Goal: Task Accomplishment & Management: Manage account settings

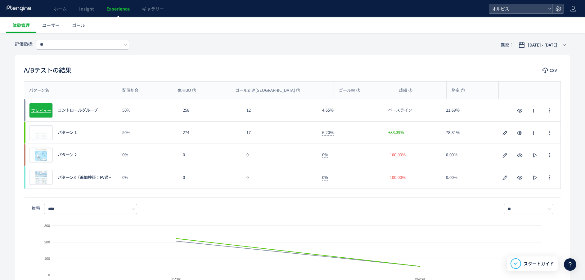
click at [46, 111] on span "プレビュー" at bounding box center [41, 110] width 20 height 6
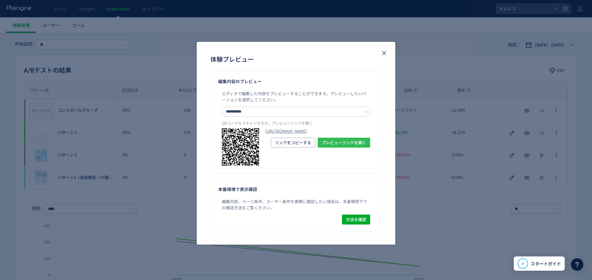
click at [325, 148] on span "プレビューリンクを開く" at bounding box center [344, 143] width 44 height 10
click at [347, 148] on span "プレビューリンクを開く" at bounding box center [344, 143] width 44 height 10
click at [123, 69] on div "**********" at bounding box center [296, 140] width 592 height 280
click at [384, 53] on use "close" at bounding box center [384, 53] width 4 height 4
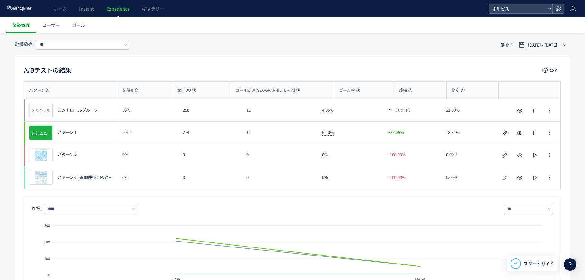
click at [42, 133] on span "プレビュー" at bounding box center [41, 133] width 20 height 6
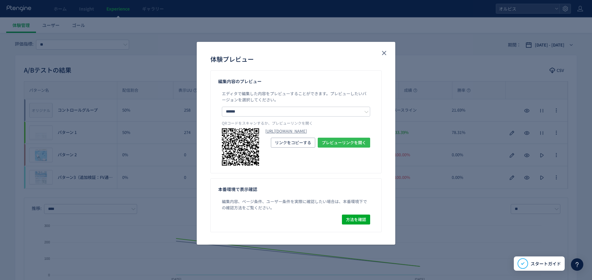
click at [326, 148] on span "プレビューリンクを開く" at bounding box center [344, 143] width 44 height 10
click at [385, 52] on use "close" at bounding box center [384, 53] width 4 height 4
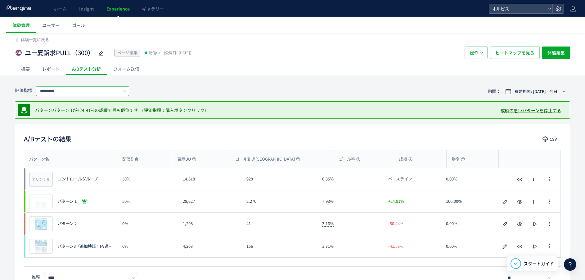
click at [106, 92] on input "*********" at bounding box center [82, 91] width 93 height 10
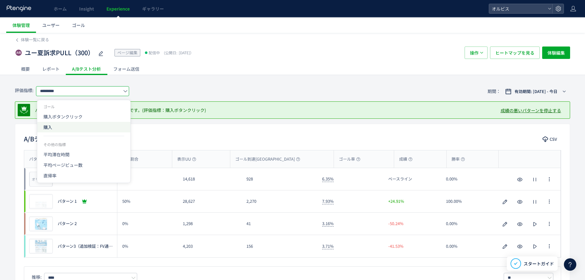
click at [103, 128] on span "購入" at bounding box center [83, 127] width 81 height 11
type input "**"
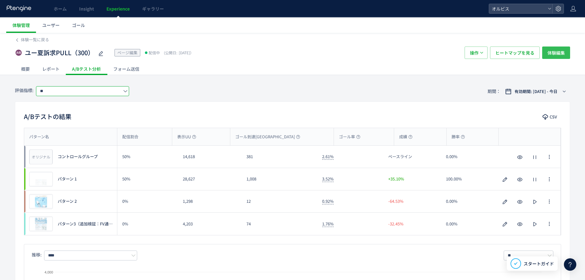
click at [554, 51] on span "体験編集" at bounding box center [555, 53] width 17 height 12
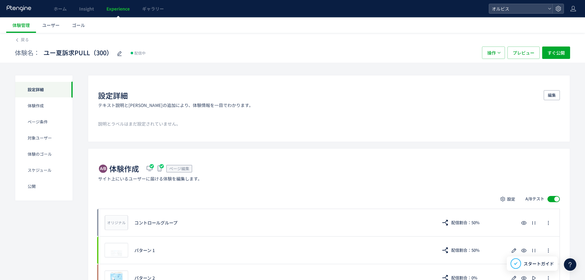
click at [20, 43] on div "体験名： ユー夏訴求PULL（300） 配信中 操作 プレビュー すぐ公開" at bounding box center [292, 53] width 555 height 20
click at [19, 41] on link "戻る" at bounding box center [22, 40] width 14 height 6
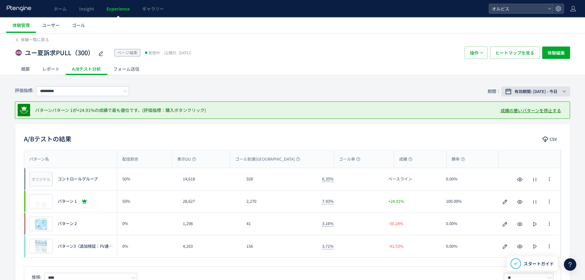
click at [551, 91] on span "有効期間: [DATE] - 今日" at bounding box center [535, 91] width 43 height 6
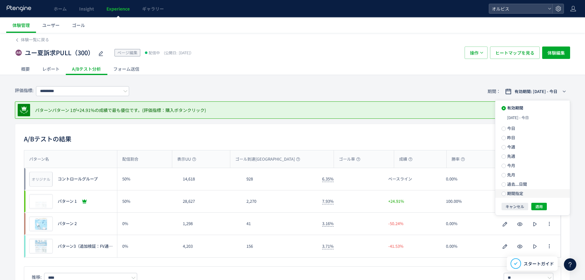
click at [527, 194] on label "期間指定" at bounding box center [532, 193] width 74 height 9
click at [521, 191] on input "**********" at bounding box center [521, 193] width 23 height 5
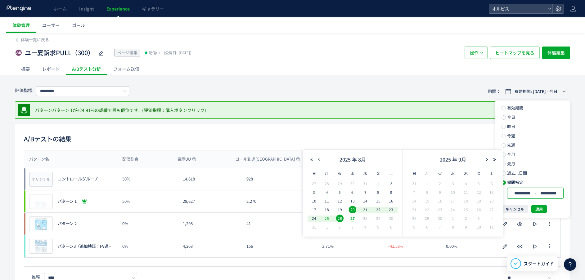
click at [327, 220] on span "25" at bounding box center [326, 218] width 7 height 7
click at [341, 218] on span "26" at bounding box center [339, 218] width 7 height 7
type input "**********"
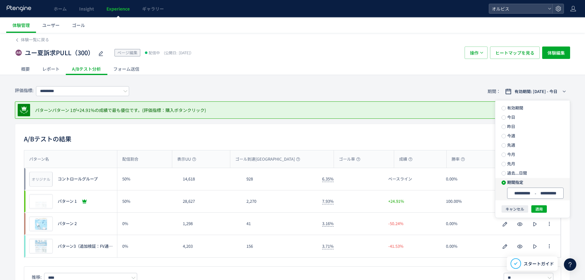
click at [532, 196] on div "**********" at bounding box center [535, 193] width 56 height 11
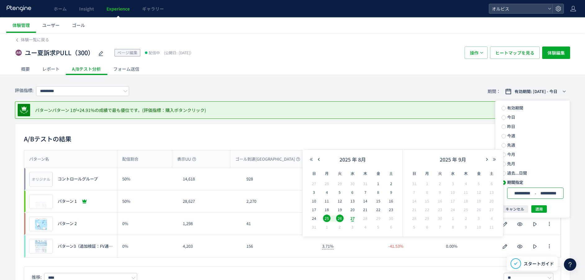
click at [337, 220] on span "26" at bounding box center [339, 218] width 7 height 7
click at [352, 219] on span "27" at bounding box center [352, 218] width 7 height 7
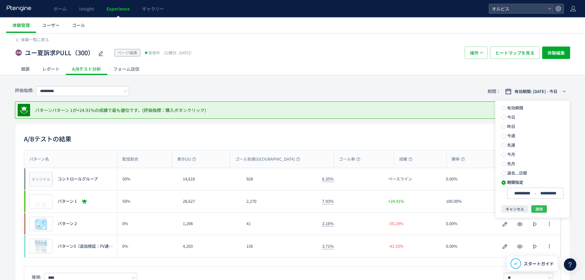
click at [0, 0] on div "キャンセル 適用" at bounding box center [0, 0] width 0 height 0
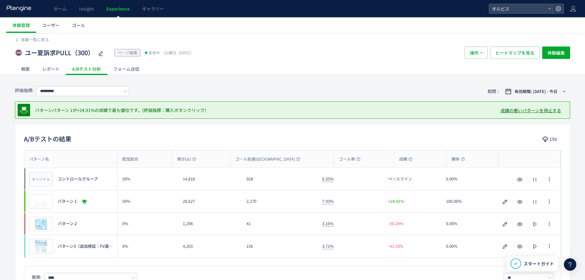
click at [544, 208] on div at bounding box center [530, 202] width 62 height 22
click at [550, 92] on span "有効期間: [DATE] - 今日" at bounding box center [535, 91] width 43 height 6
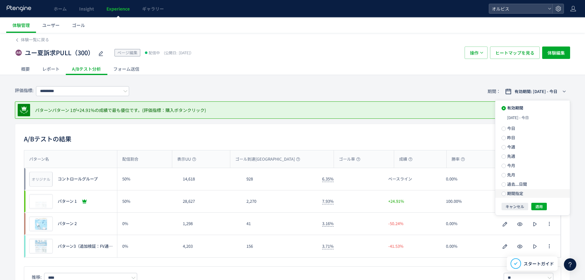
click at [530, 195] on label "期間指定" at bounding box center [532, 193] width 74 height 9
click at [540, 209] on span "適用" at bounding box center [538, 208] width 7 height 7
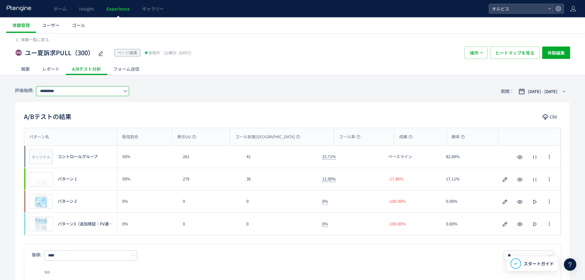
click at [98, 92] on input "*********" at bounding box center [82, 91] width 93 height 10
click at [82, 129] on span "購入" at bounding box center [83, 127] width 81 height 11
click at [514, 56] on span "ヒートマップを見る" at bounding box center [514, 53] width 39 height 12
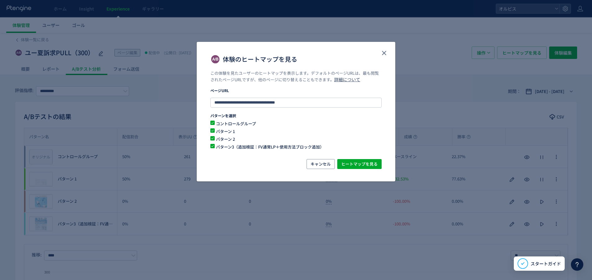
drag, startPoint x: 213, startPoint y: 136, endPoint x: 213, endPoint y: 139, distance: 3.4
click at [213, 137] on span "体験のヒートマップを見る" at bounding box center [212, 138] width 4 height 4
click at [211, 144] on span "体験のヒートマップを見る" at bounding box center [212, 146] width 4 height 4
click at [347, 162] on span "ヒートマップを見る" at bounding box center [359, 164] width 36 height 10
click at [385, 54] on use "close" at bounding box center [384, 53] width 4 height 4
